Goal: Information Seeking & Learning: Learn about a topic

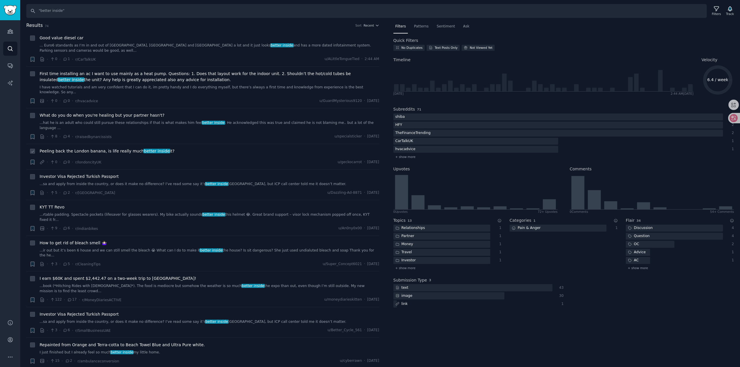
click at [182, 148] on div "Peeling back the London banana, is life really much better inside it?" at bounding box center [210, 151] width 340 height 6
click at [112, 148] on span "Peeling back the London banana, is life really much better inside it?" at bounding box center [107, 151] width 135 height 6
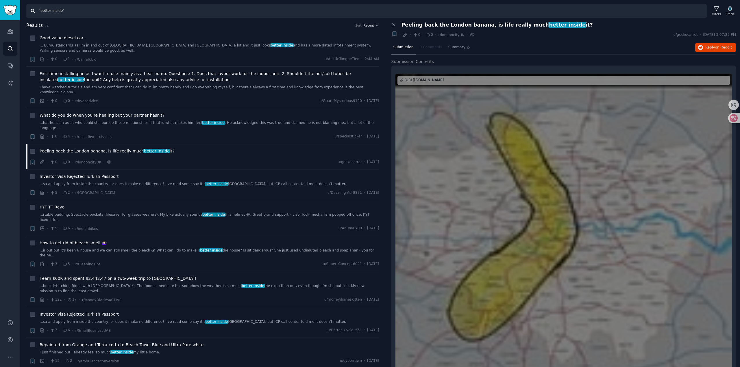
click at [60, 9] on input ""better inside"" at bounding box center [366, 11] width 680 height 14
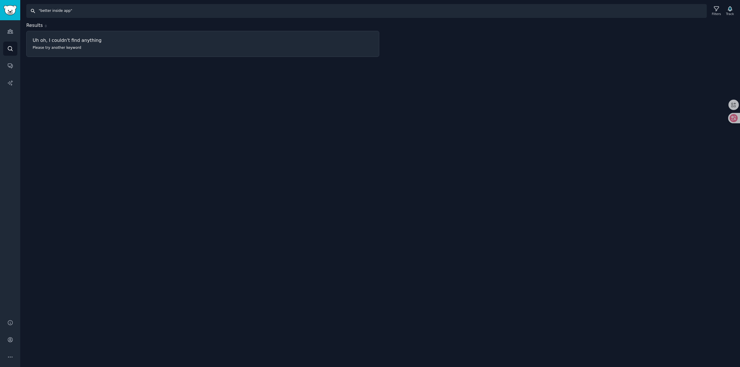
drag, startPoint x: 71, startPoint y: 10, endPoint x: -51, endPoint y: 26, distance: 122.4
click at [0, 26] on html "Audiences Audiences Search Conversations AI Reports Help Account More Search "b…" at bounding box center [370, 183] width 740 height 367
type input ""better inside""
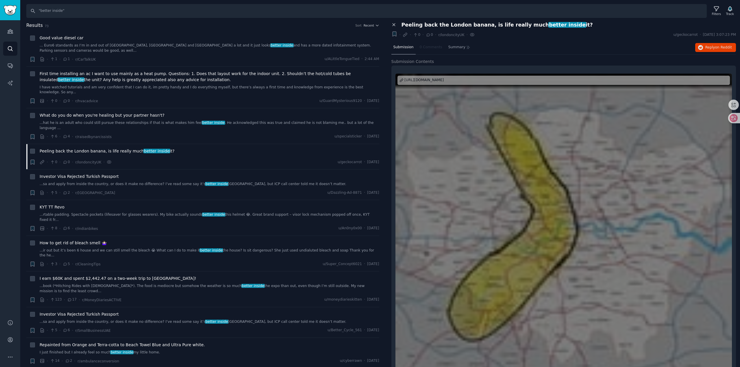
click at [393, 25] on icon at bounding box center [393, 25] width 3 height 3
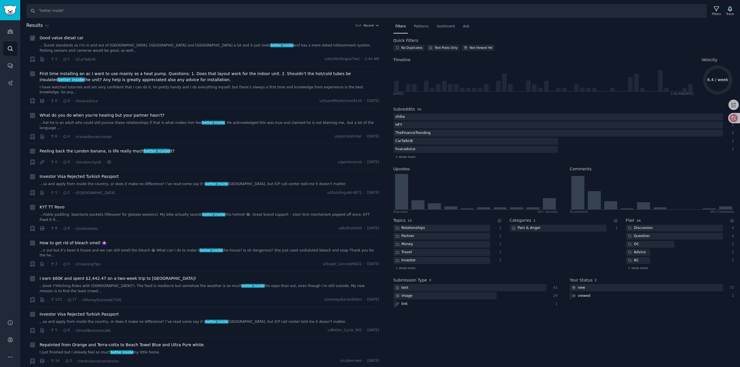
click at [31, 37] on icon at bounding box center [33, 38] width 4 height 4
checkbox input "true"
click at [36, 38] on div "+ Good value diesel car ... Euro6 standards as I’m in and out of [GEOGRAPHIC_DA…" at bounding box center [204, 48] width 350 height 27
click at [403, 156] on span "+ show more" at bounding box center [405, 157] width 20 height 4
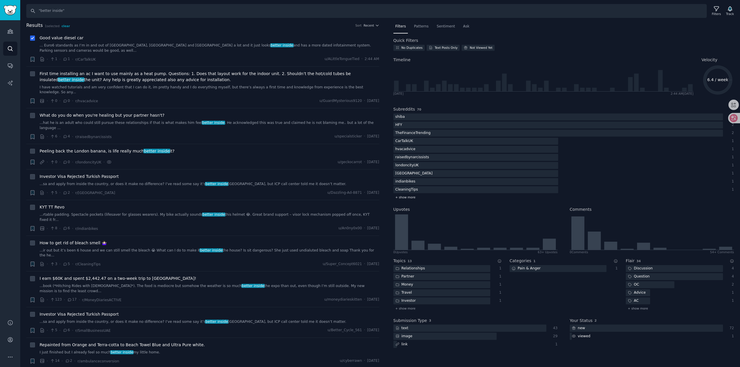
click at [437, 198] on div "+ show more" at bounding box center [563, 197] width 341 height 6
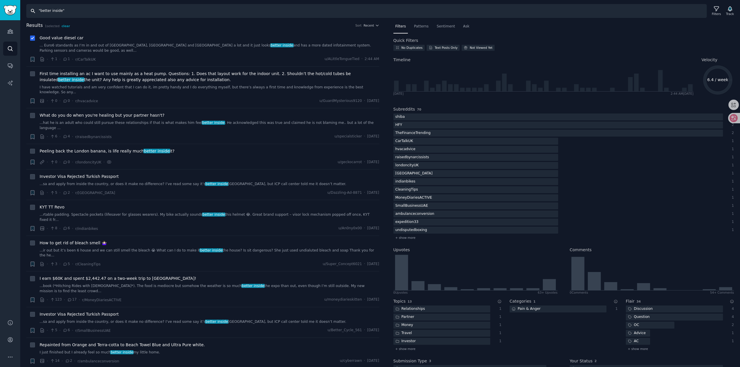
drag, startPoint x: 65, startPoint y: 10, endPoint x: 12, endPoint y: 3, distance: 53.4
click at [12, 3] on div "Audiences Audiences Search Conversations AI Reports Help Account More Search "b…" at bounding box center [370, 183] width 740 height 367
type input "soula"
checkbox input "false"
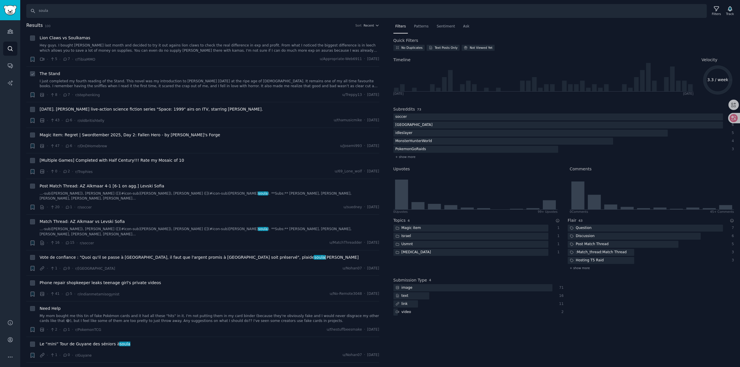
click at [138, 81] on link "I just completed my fourth reading of the Stand. This novel was my introduction…" at bounding box center [210, 84] width 340 height 10
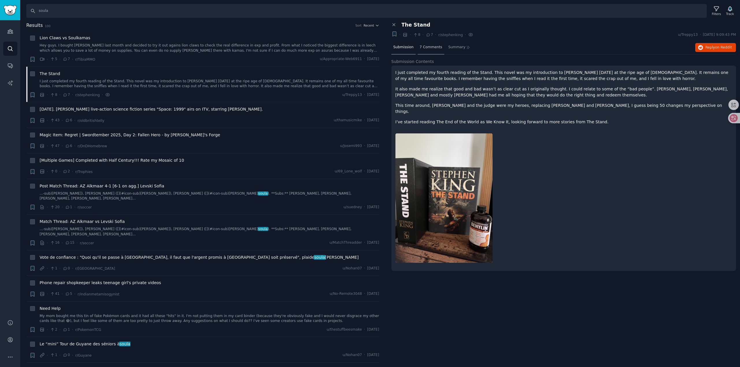
click at [427, 51] on div "7 Comments" at bounding box center [431, 48] width 27 height 14
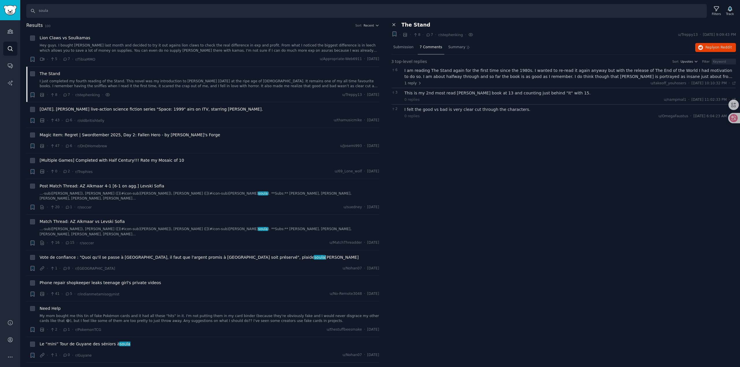
click at [394, 23] on icon at bounding box center [393, 24] width 5 height 5
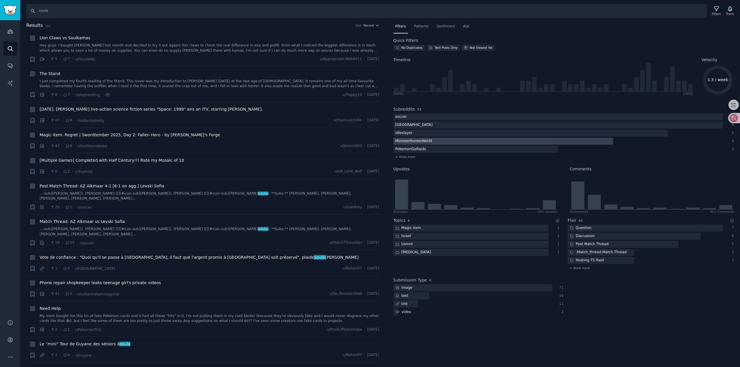
click at [455, 142] on div at bounding box center [503, 141] width 220 height 7
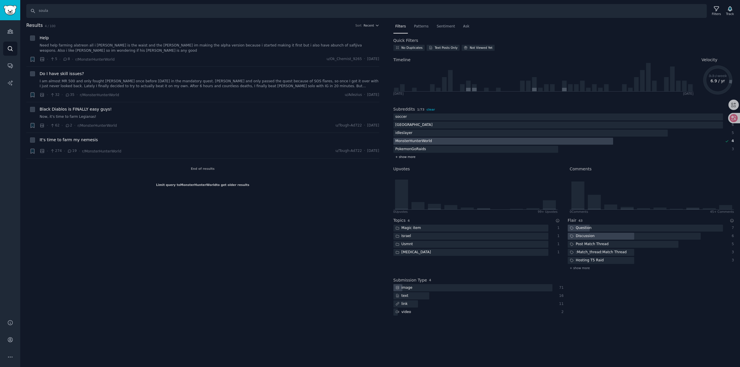
click at [402, 159] on div "+ show more" at bounding box center [563, 157] width 341 height 6
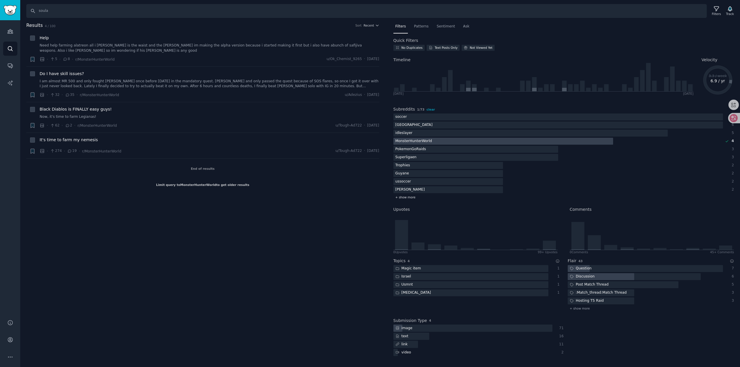
click at [410, 199] on span "+ show more" at bounding box center [405, 197] width 20 height 4
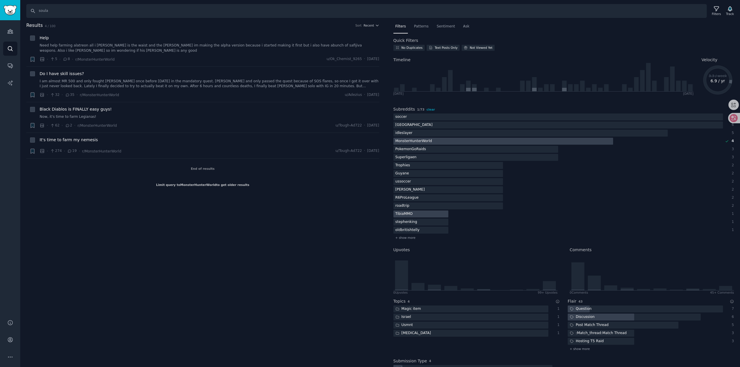
click at [431, 213] on div at bounding box center [420, 214] width 55 height 7
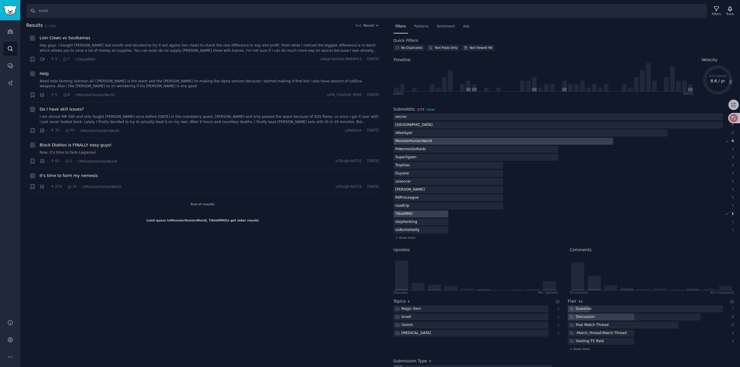
click at [428, 107] on div "Subreddits 2 / 73 clear" at bounding box center [563, 109] width 341 height 6
click at [426, 109] on span "clear" at bounding box center [430, 109] width 8 height 3
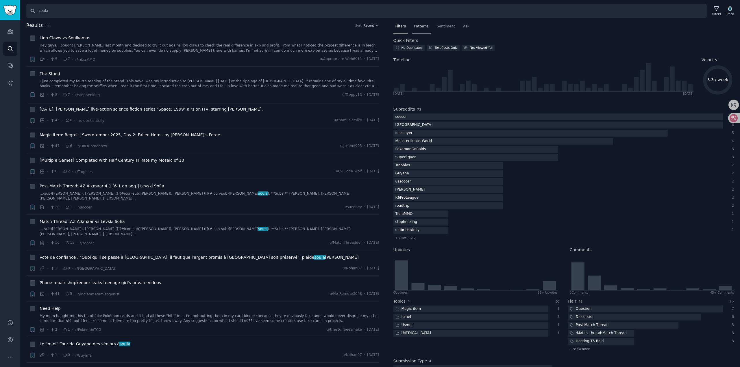
click at [422, 27] on span "Patterns" at bounding box center [421, 26] width 14 height 5
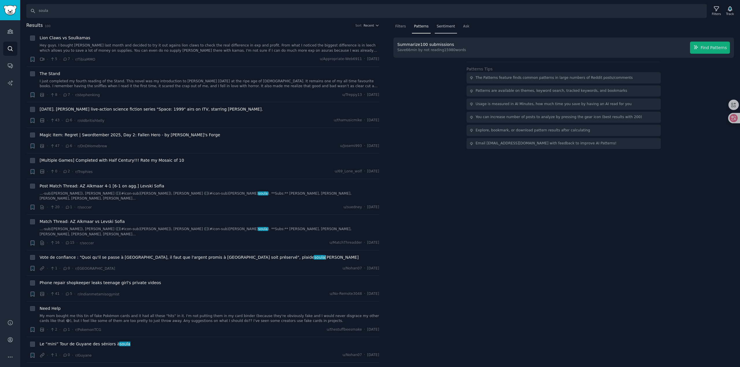
click at [439, 25] on span "Sentiment" at bounding box center [446, 26] width 18 height 5
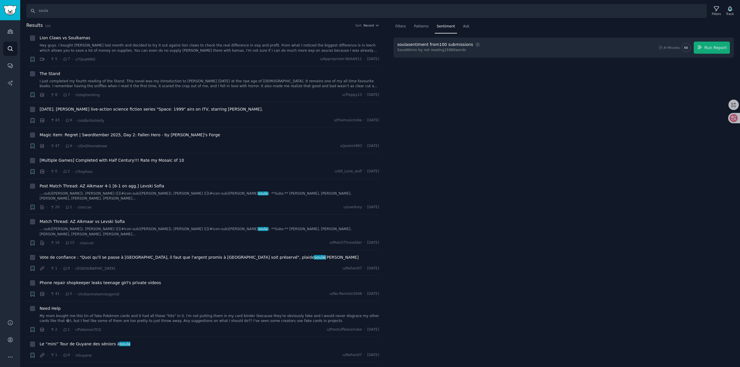
click at [443, 25] on span "Sentiment" at bounding box center [446, 26] width 18 height 5
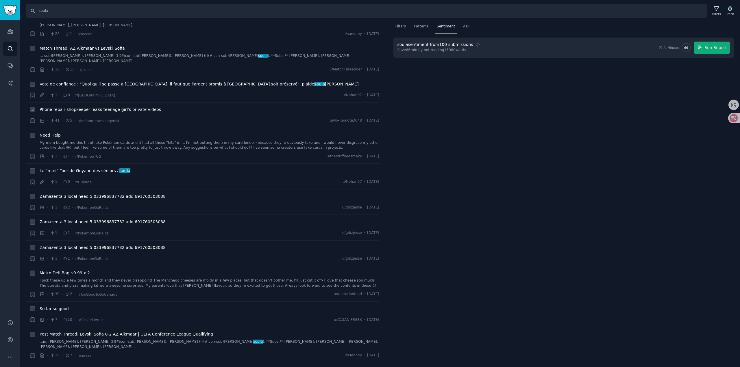
scroll to position [318, 0]
